Goal: Task Accomplishment & Management: Use online tool/utility

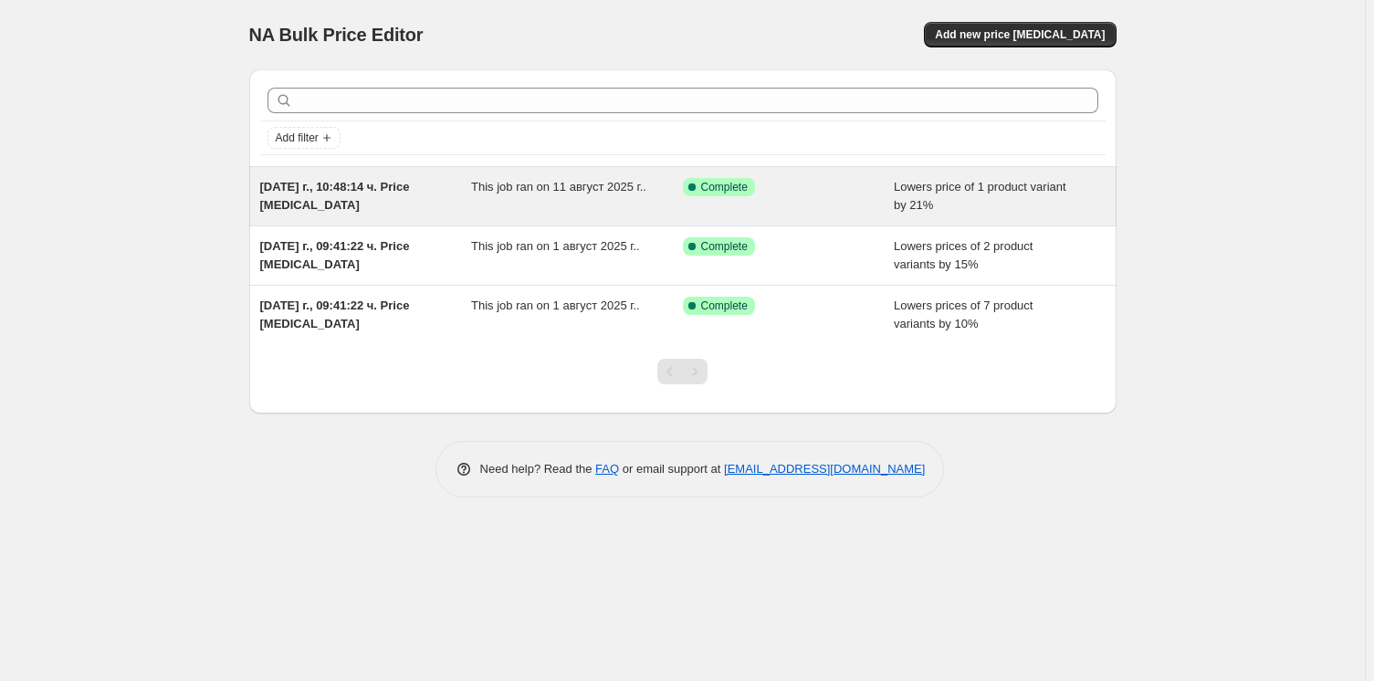
click at [882, 187] on div "Success Complete Complete" at bounding box center [789, 196] width 212 height 37
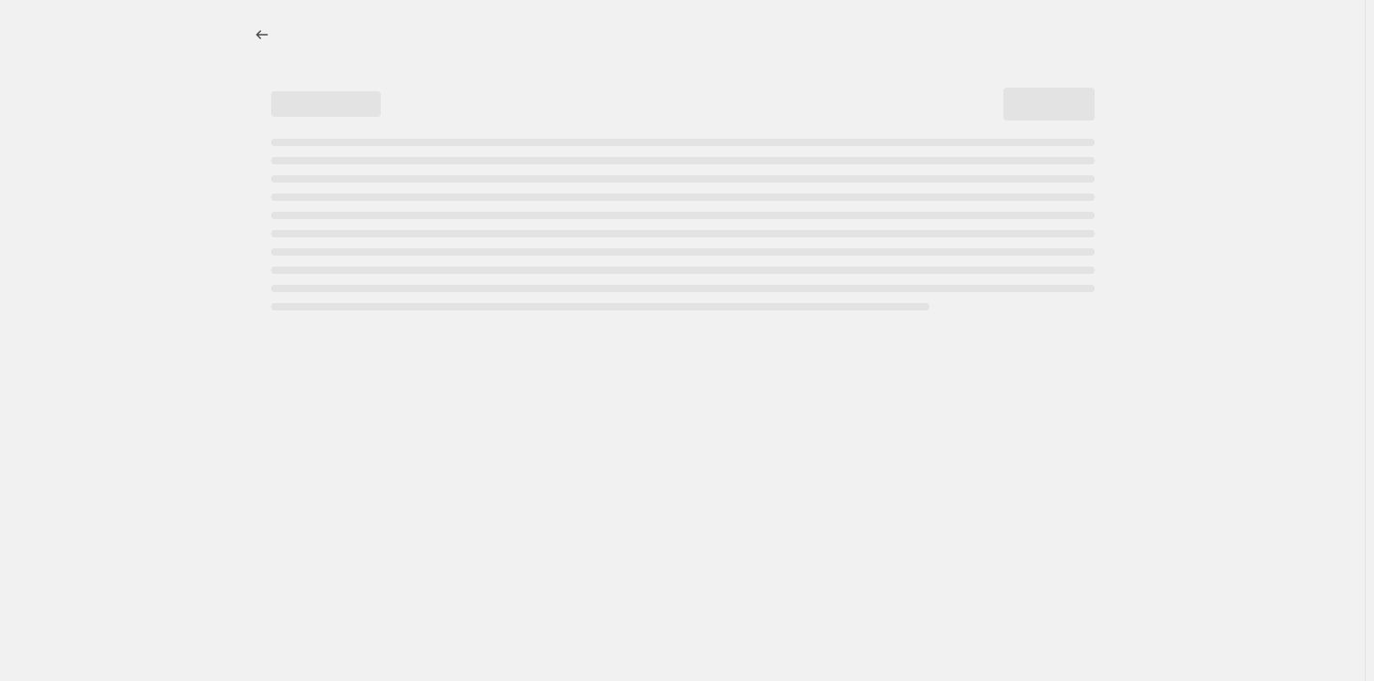
select select "percentage"
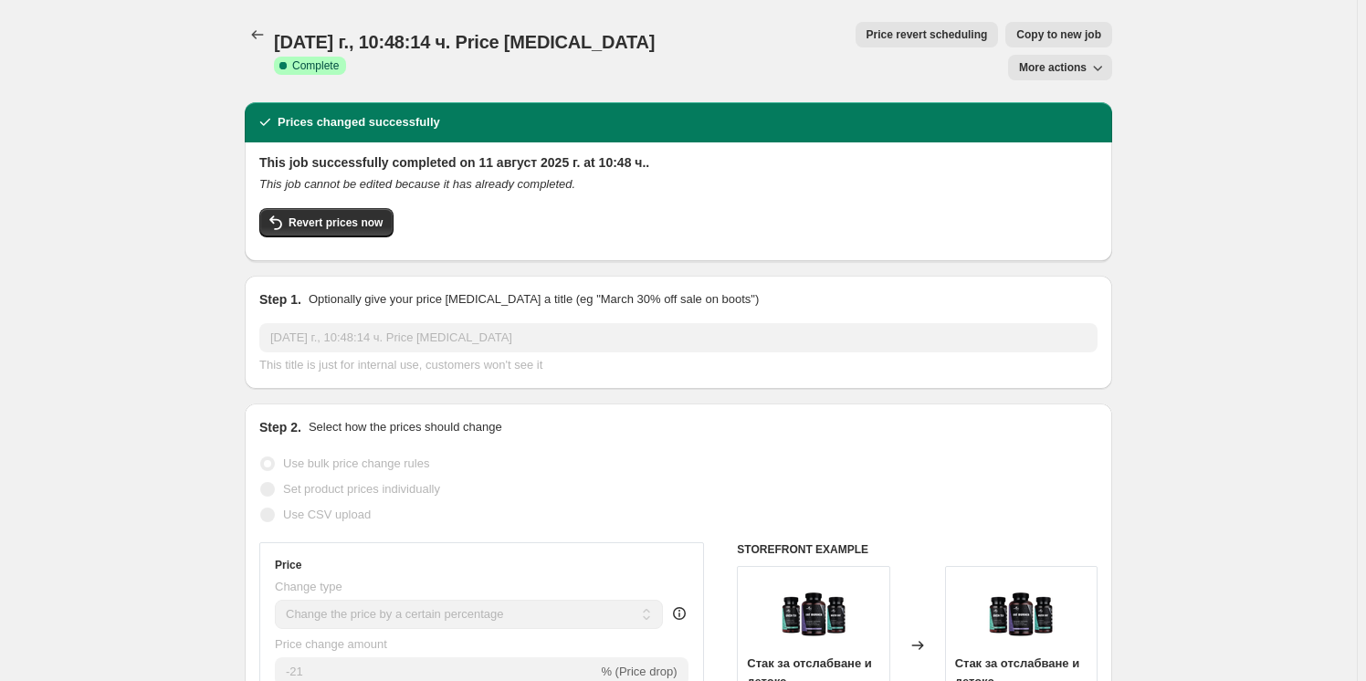
click at [1052, 60] on span "More actions" at bounding box center [1053, 67] width 68 height 15
click at [338, 208] on button "Revert prices now" at bounding box center [326, 222] width 134 height 29
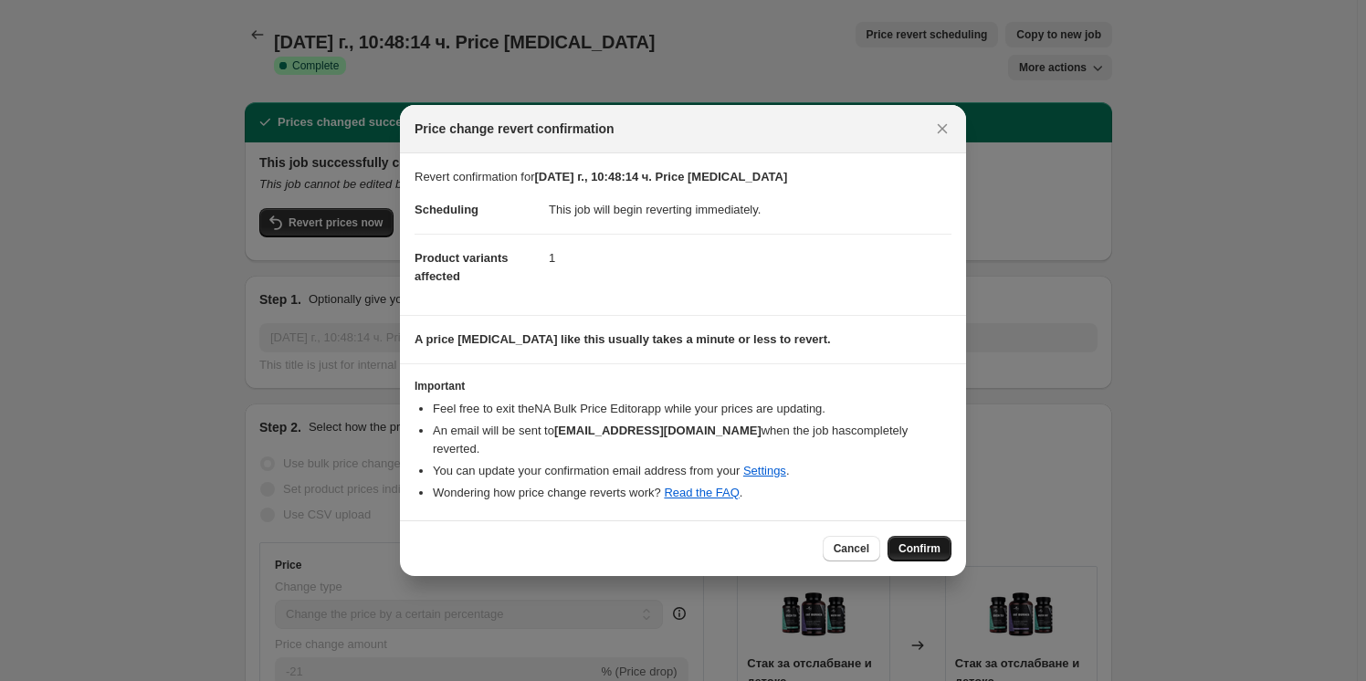
click at [919, 541] on span "Confirm" at bounding box center [919, 548] width 42 height 15
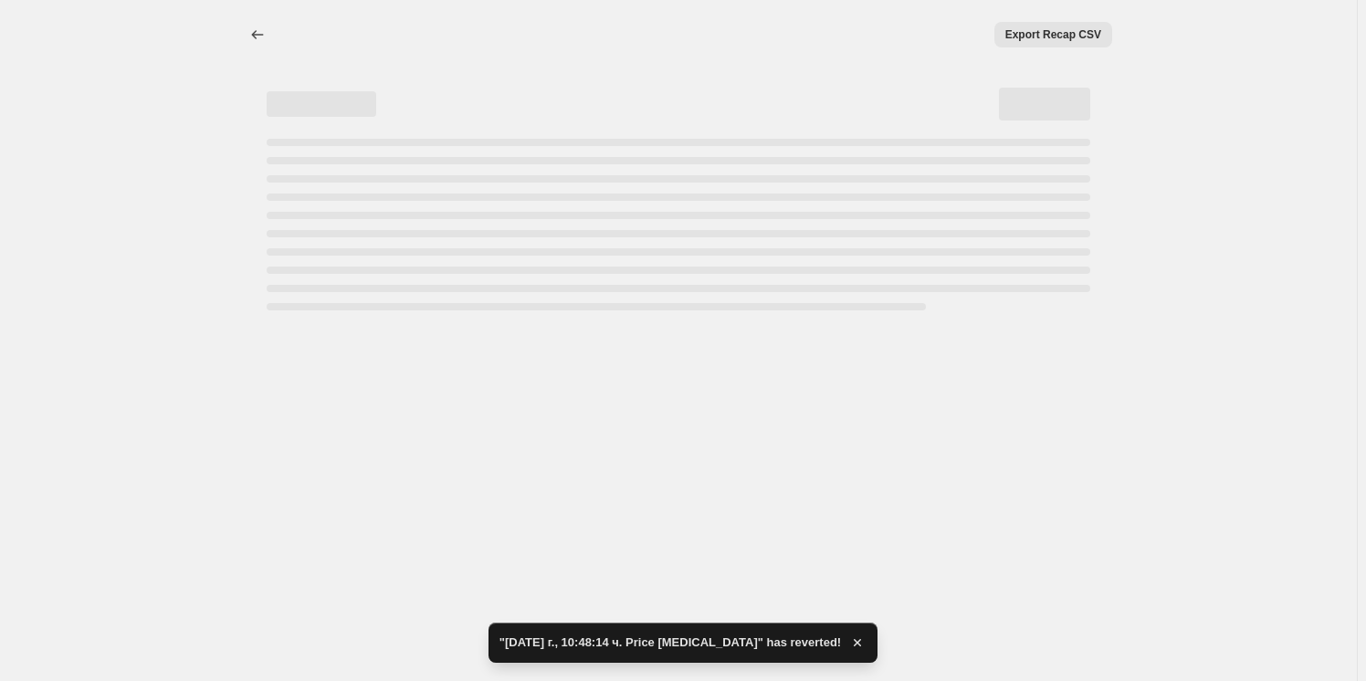
select select "percentage"
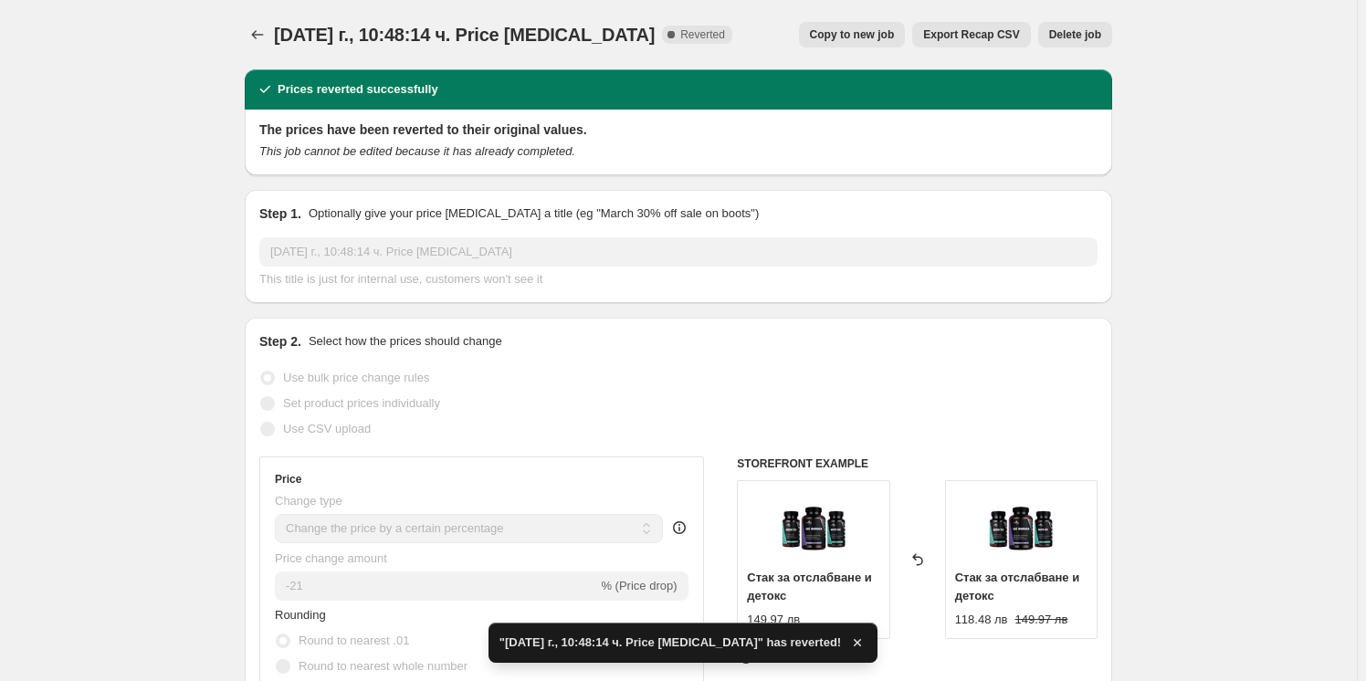
click at [1093, 27] on span "Delete job" at bounding box center [1075, 34] width 52 height 15
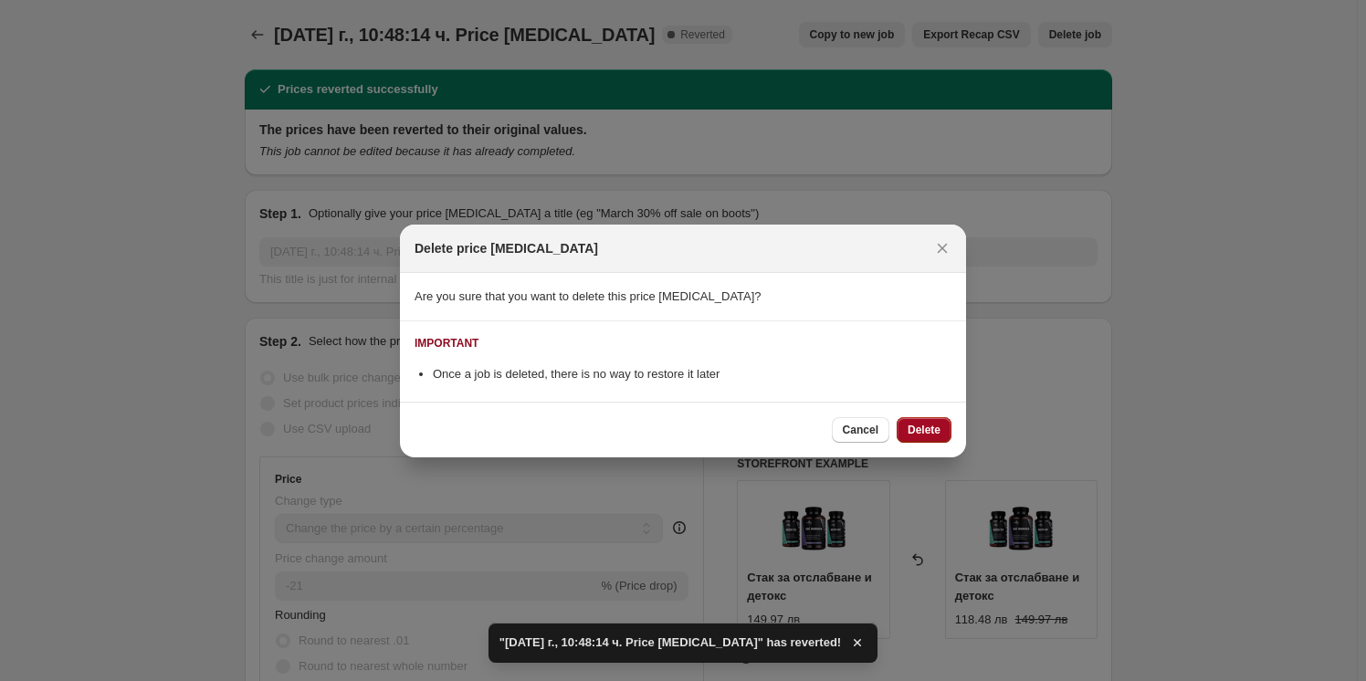
click at [927, 424] on span "Delete" at bounding box center [923, 430] width 33 height 15
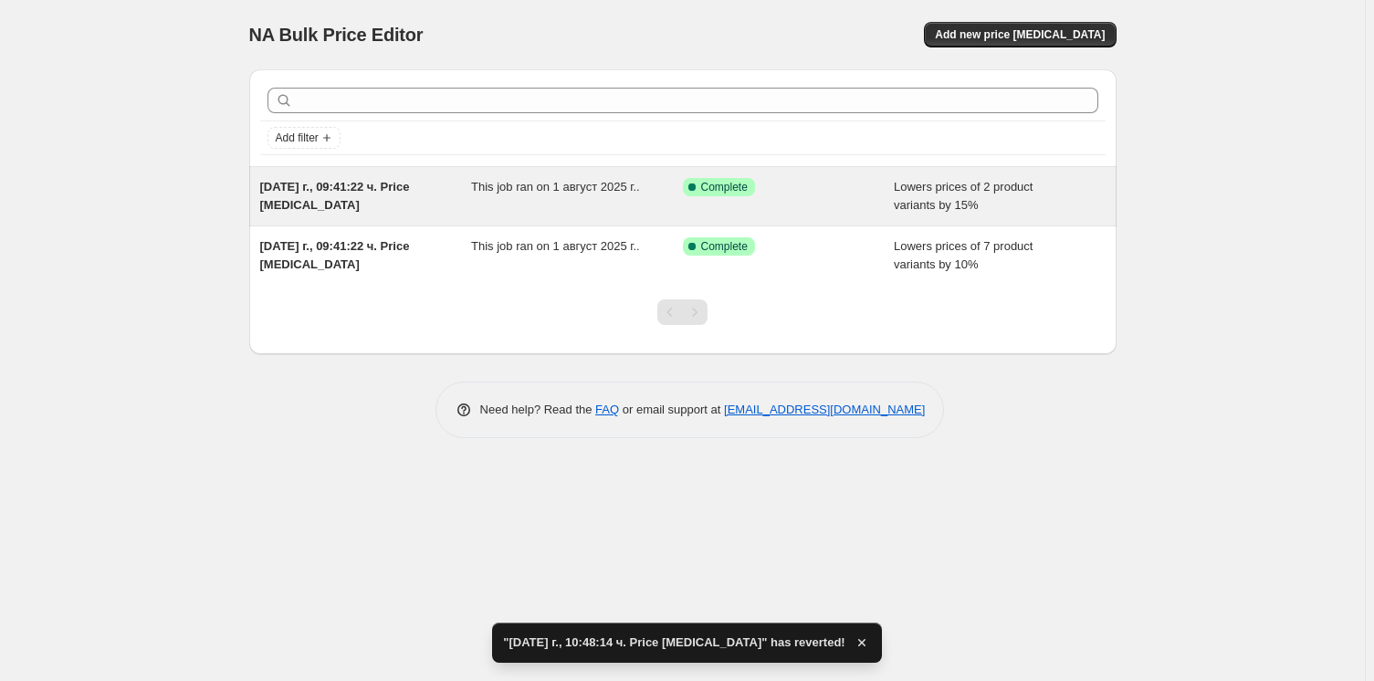
click at [830, 183] on div "Success Complete Complete" at bounding box center [775, 187] width 184 height 18
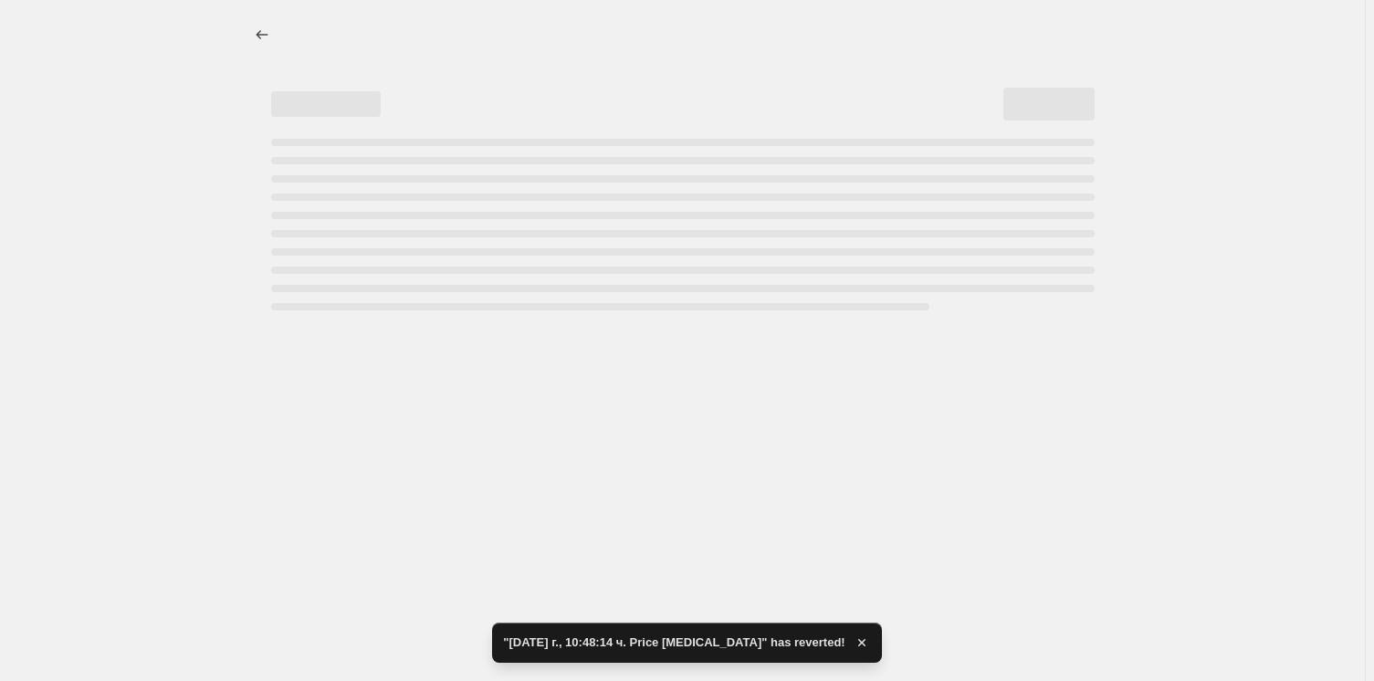
select select "percentage"
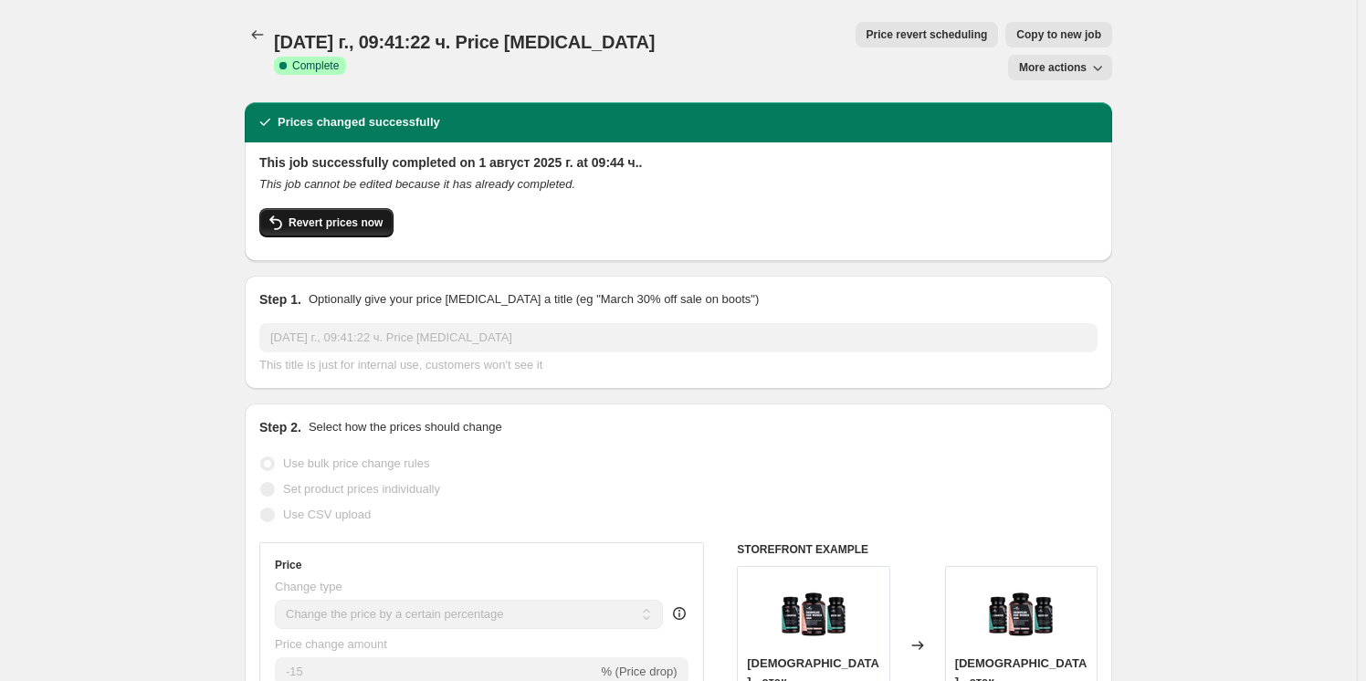
click at [373, 215] on span "Revert prices now" at bounding box center [335, 222] width 94 height 15
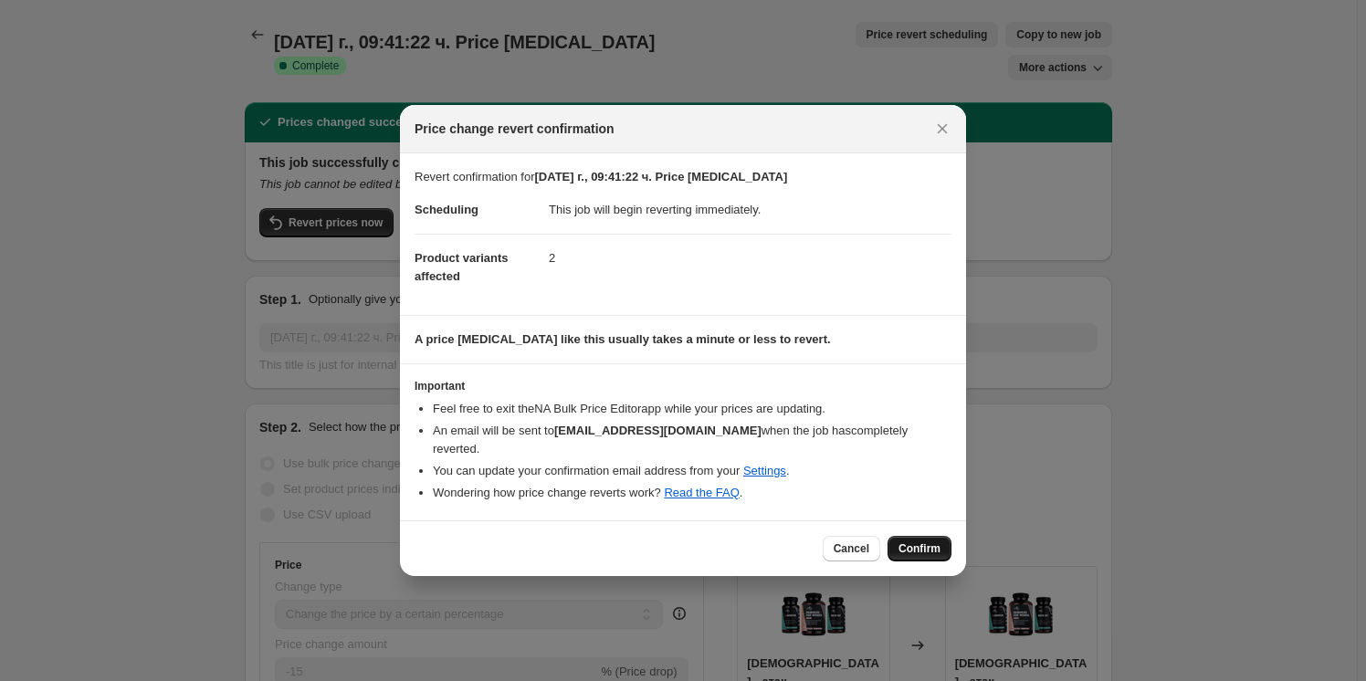
click at [907, 543] on span "Confirm" at bounding box center [919, 548] width 42 height 15
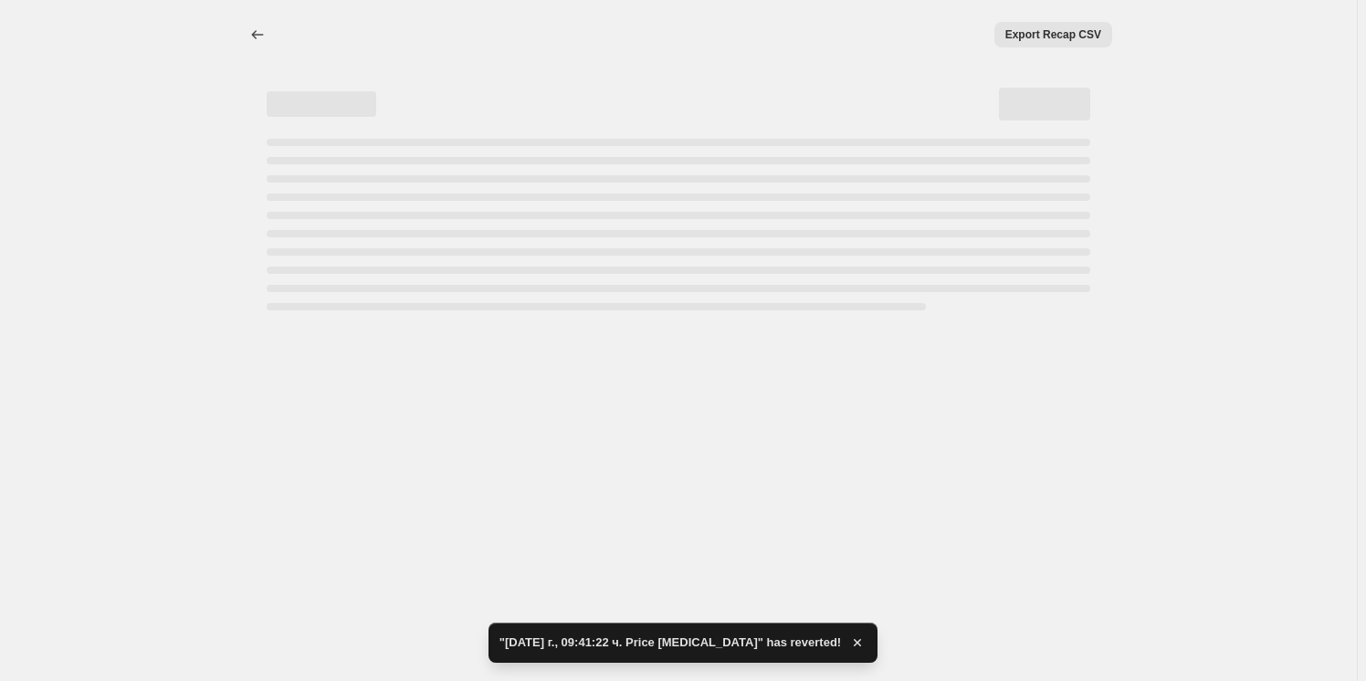
select select "percentage"
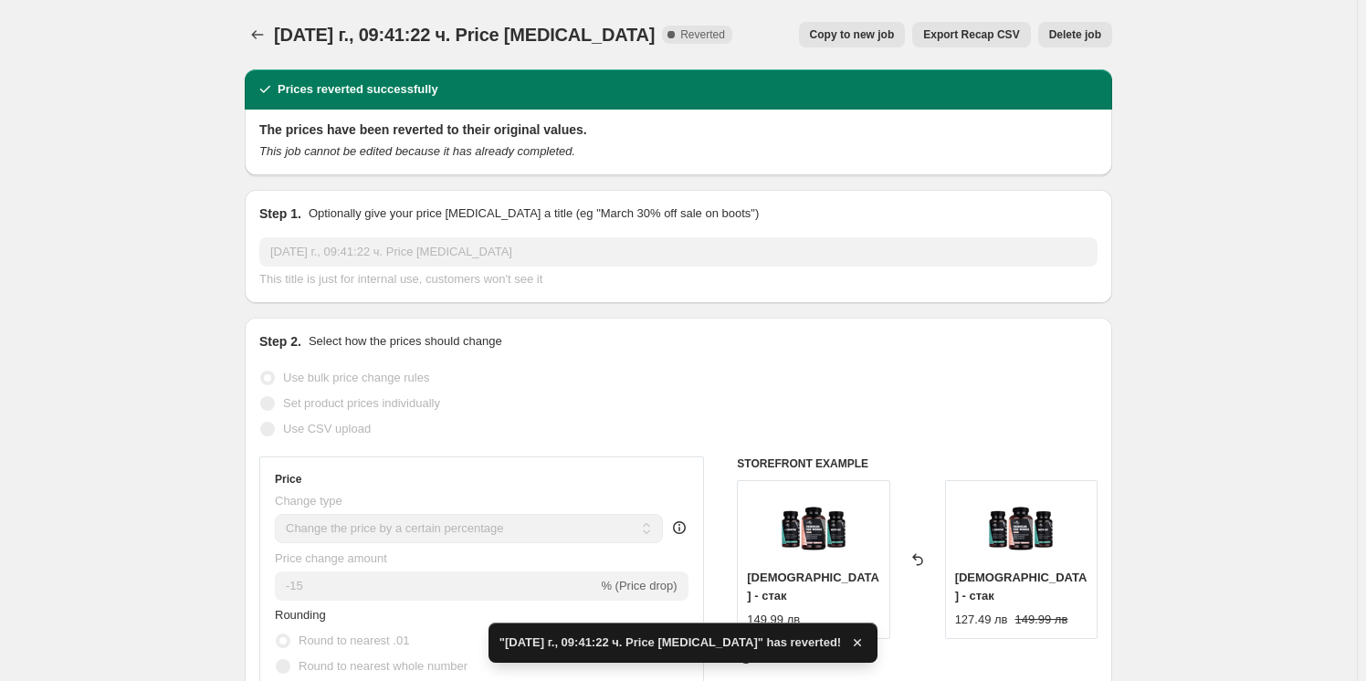
click at [1071, 31] on span "Delete job" at bounding box center [1075, 34] width 52 height 15
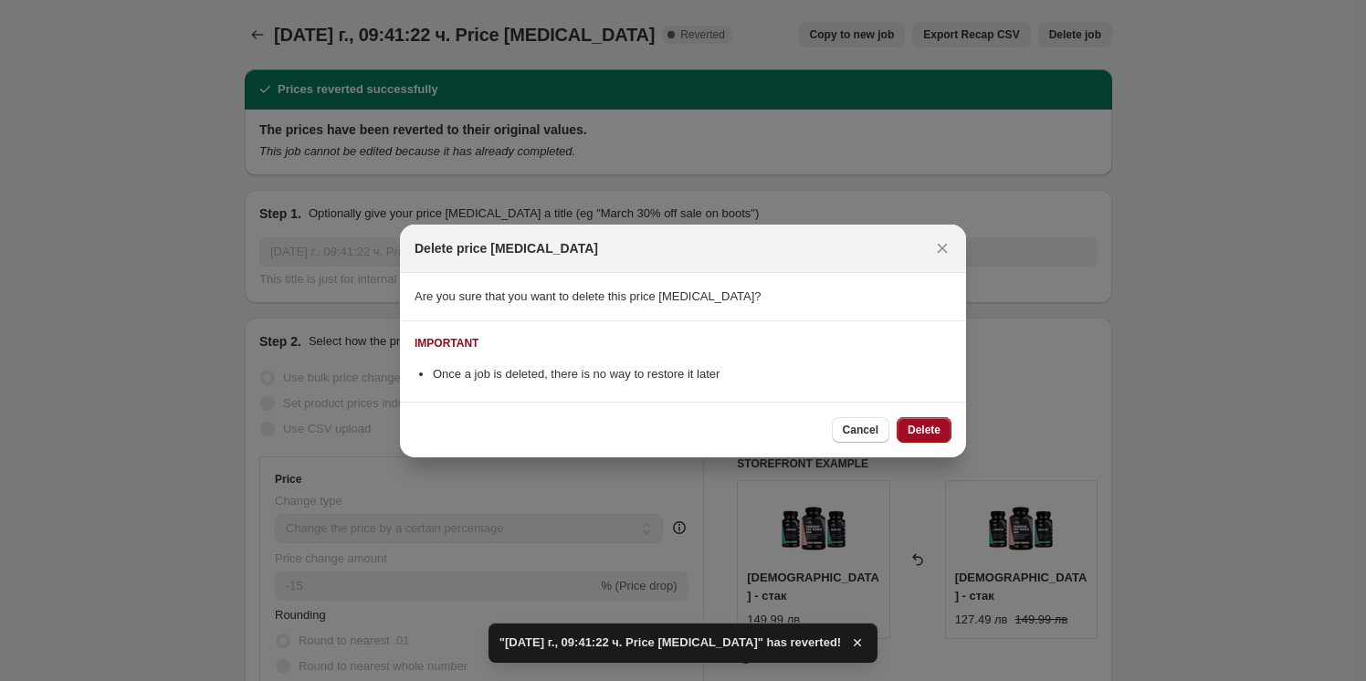
click at [940, 439] on button "Delete" at bounding box center [923, 430] width 55 height 26
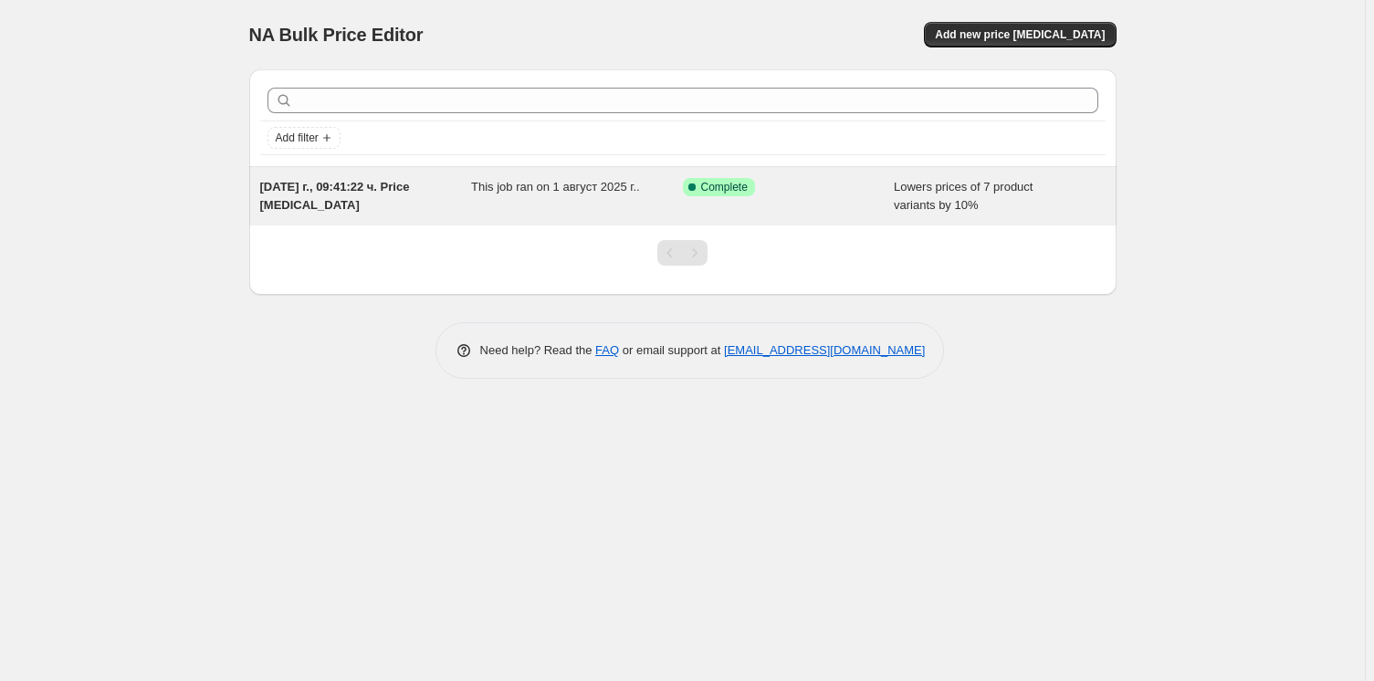
click at [573, 182] on span "This job ran on 1 август 2025 г.." at bounding box center [555, 187] width 169 height 14
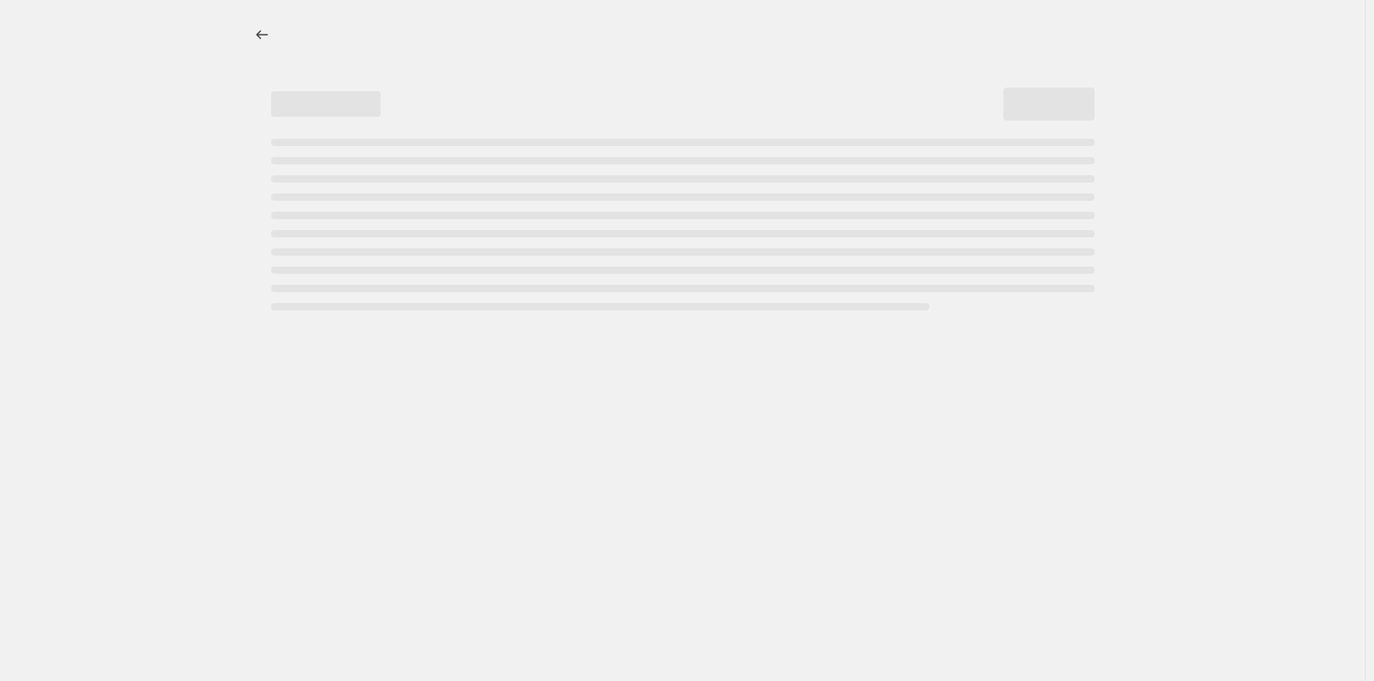
select select "percentage"
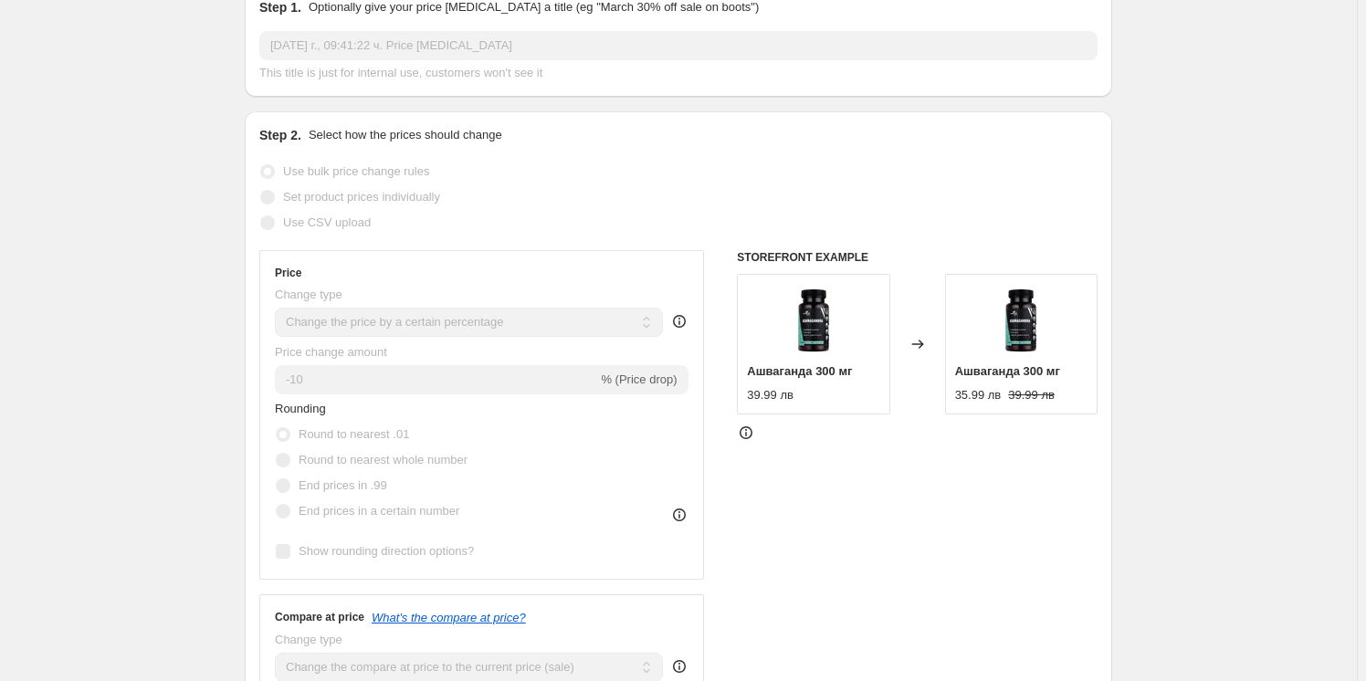
scroll to position [82, 0]
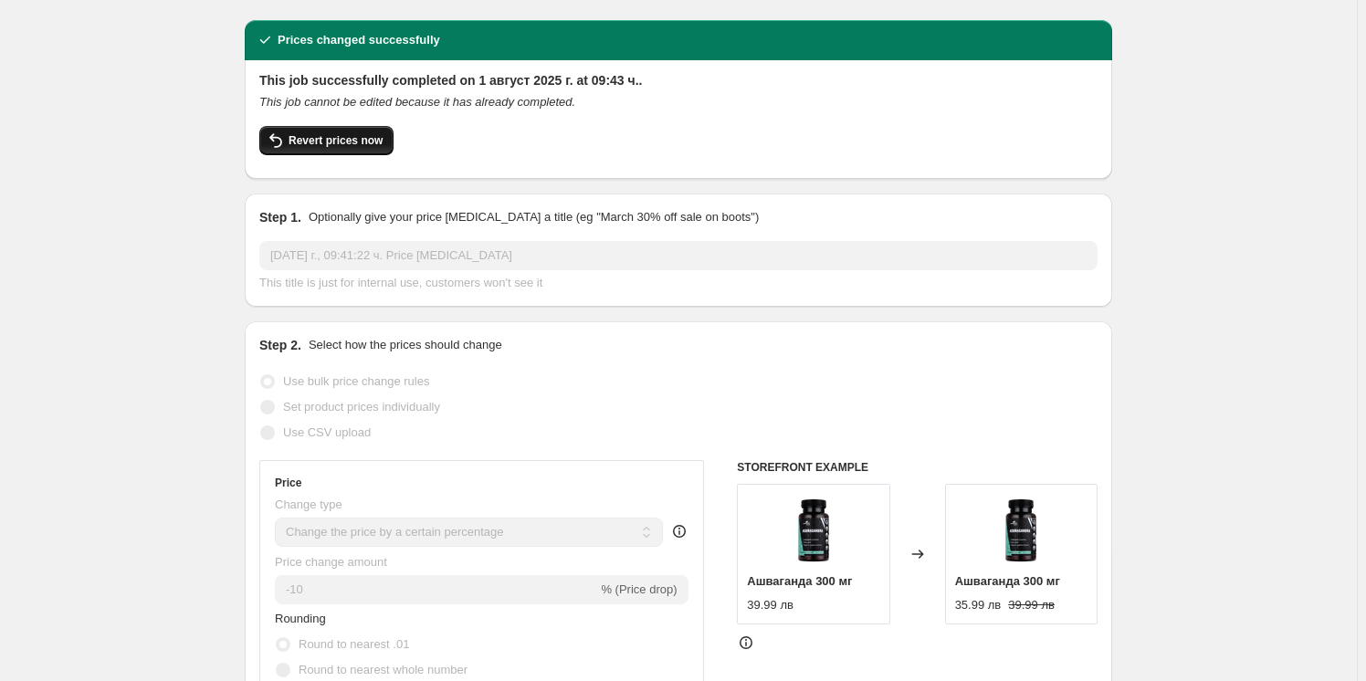
click at [311, 133] on span "Revert prices now" at bounding box center [335, 140] width 94 height 15
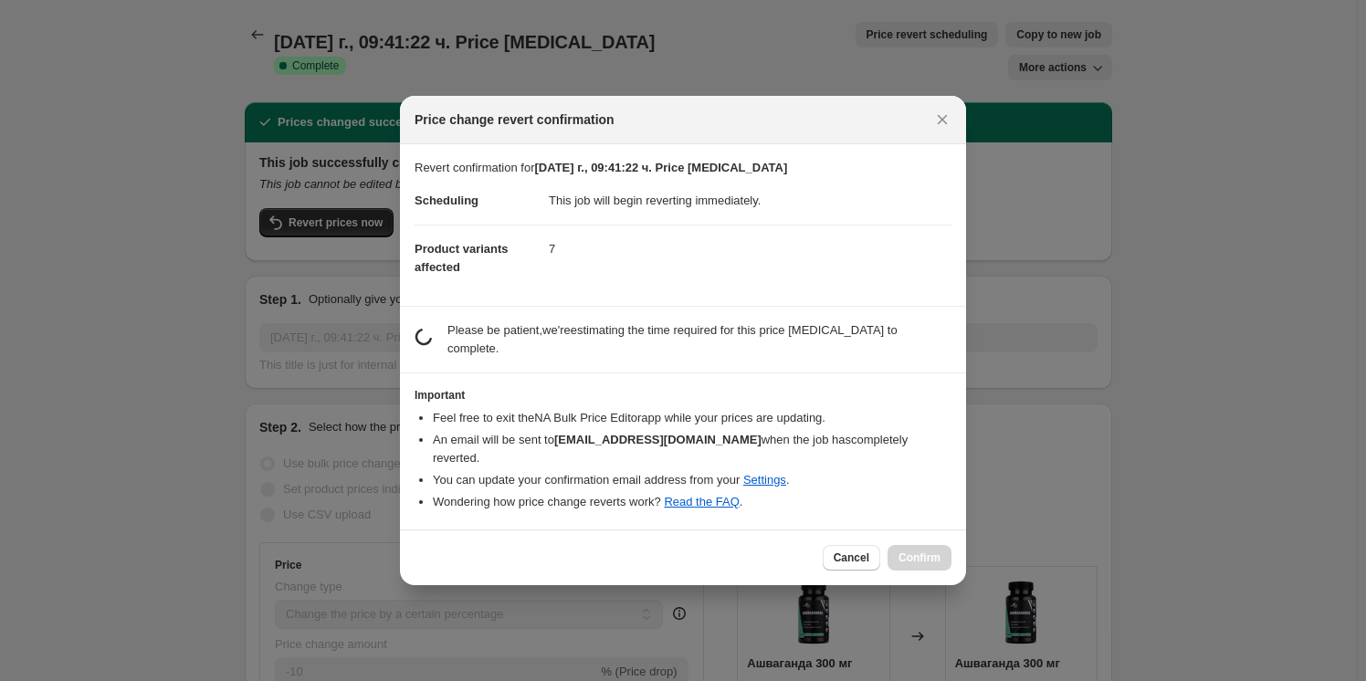
scroll to position [0, 0]
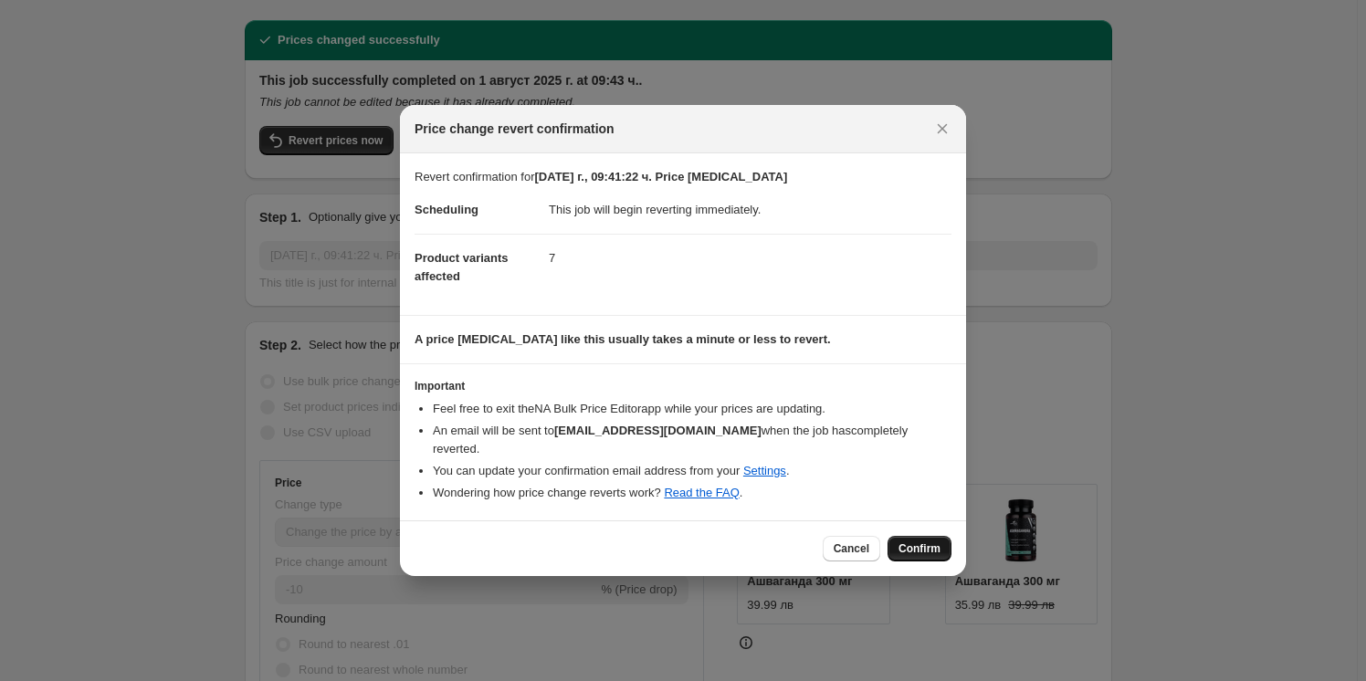
click at [914, 541] on span "Confirm" at bounding box center [919, 548] width 42 height 15
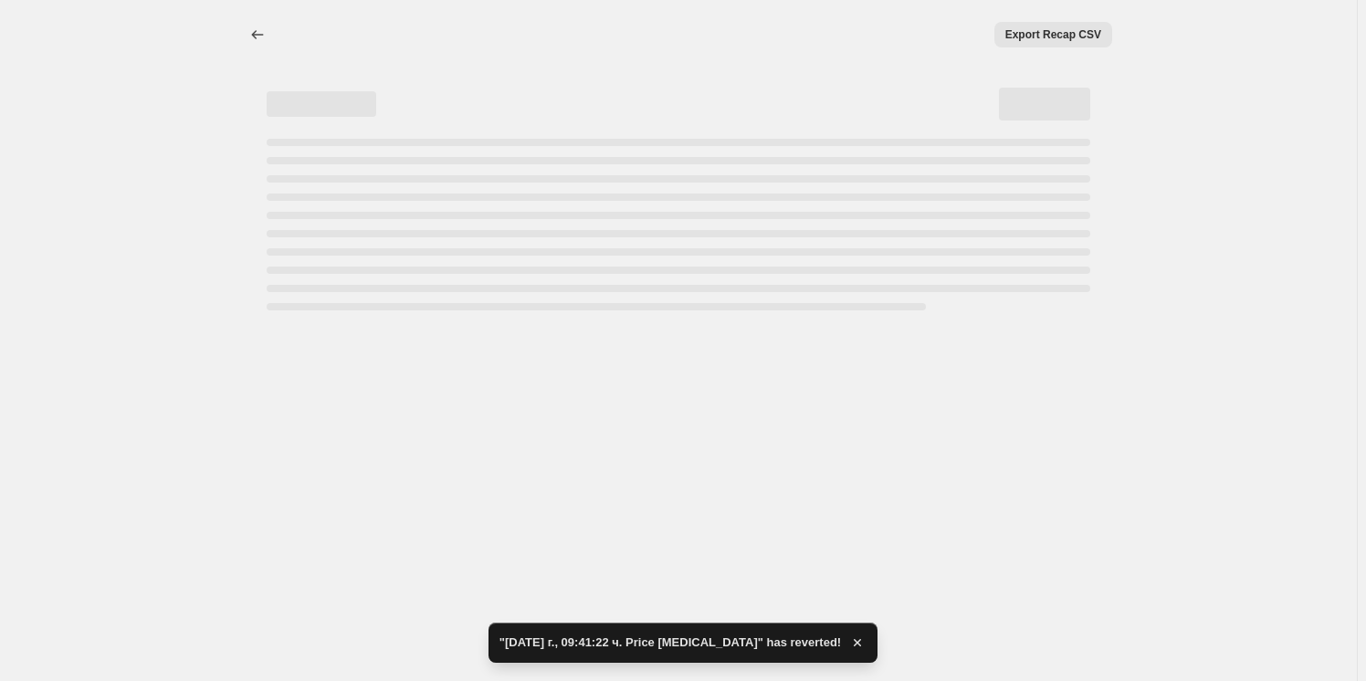
select select "percentage"
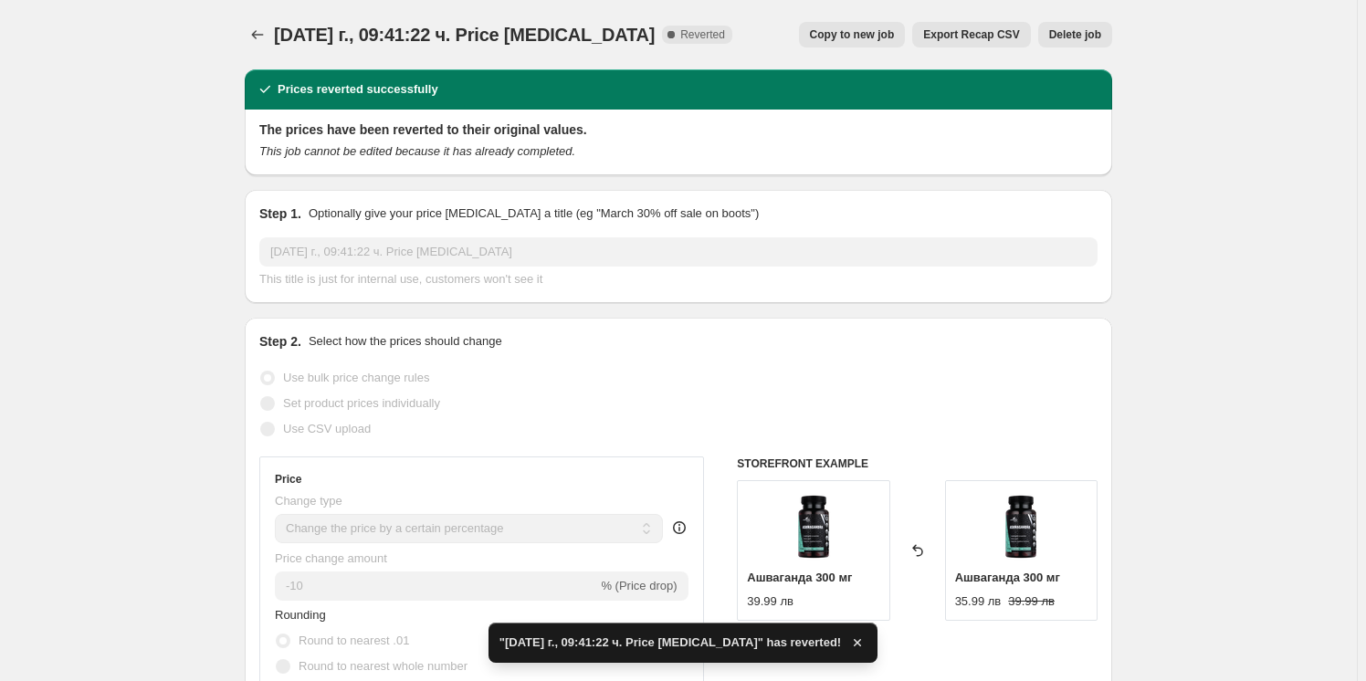
click at [1077, 37] on span "Delete job" at bounding box center [1075, 34] width 52 height 15
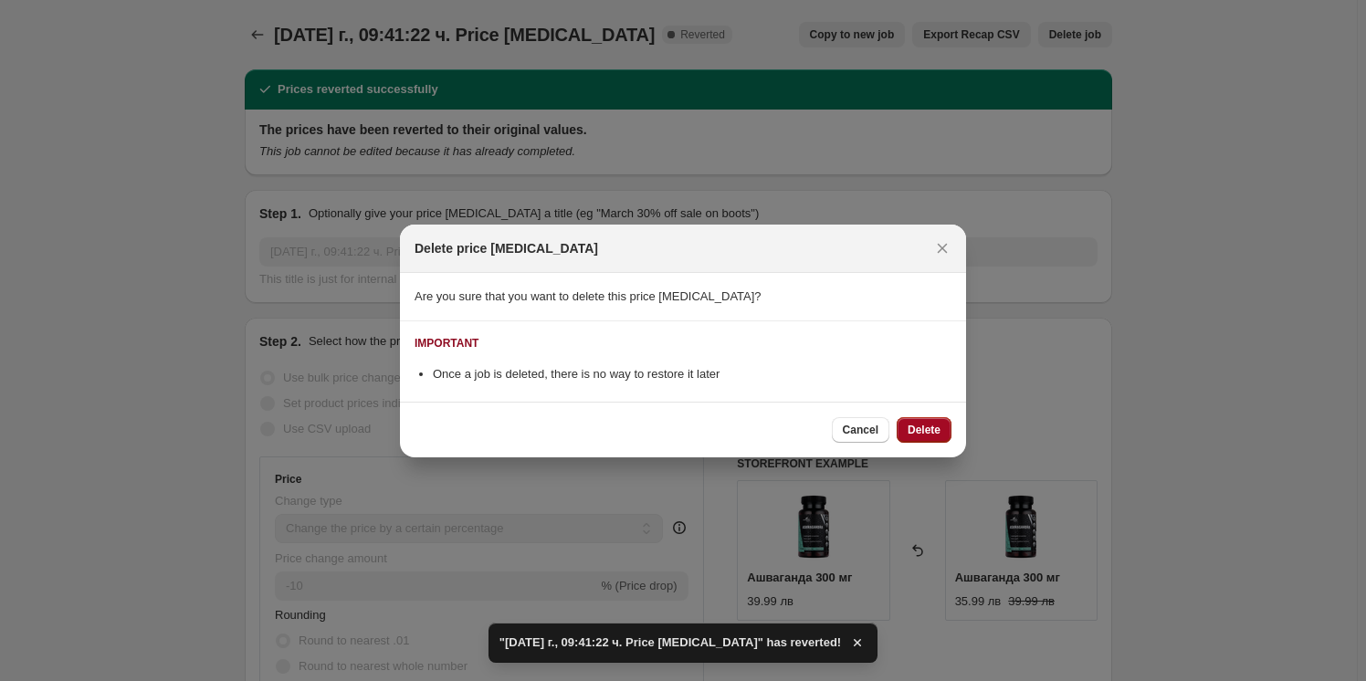
click at [921, 422] on button "Delete" at bounding box center [923, 430] width 55 height 26
